Goal: Navigation & Orientation: Find specific page/section

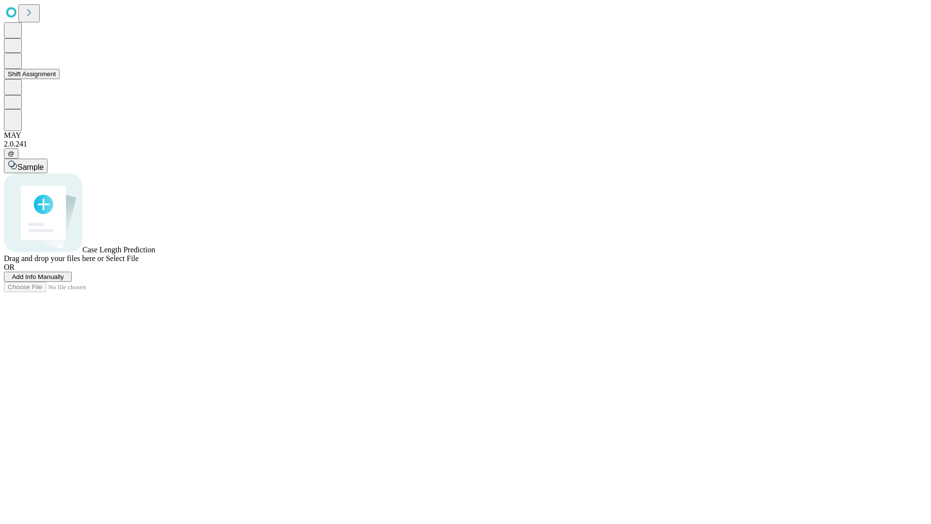
click at [60, 79] on button "Shift Assignment" at bounding box center [32, 74] width 56 height 10
